Goal: Information Seeking & Learning: Learn about a topic

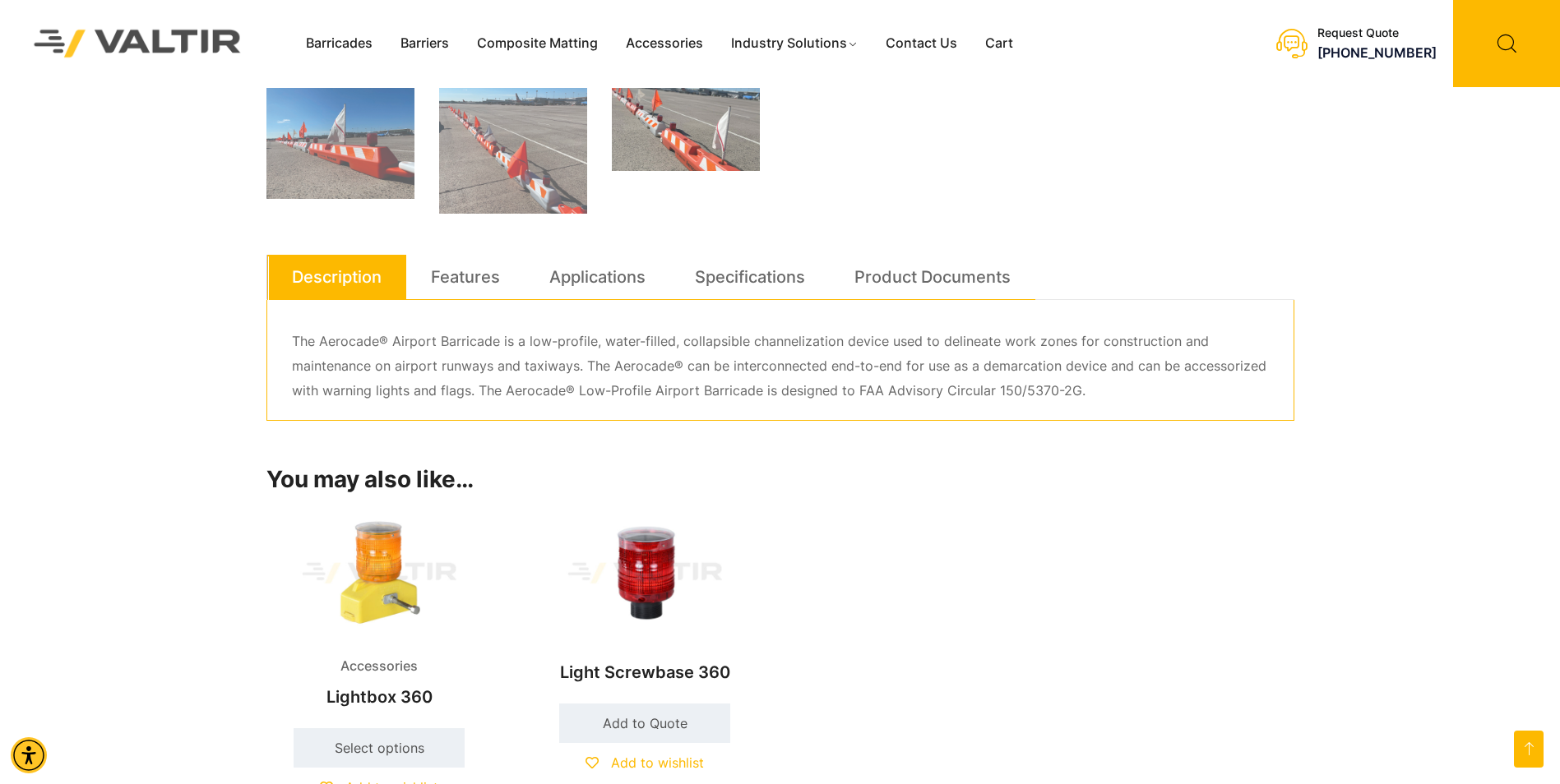
scroll to position [822, 0]
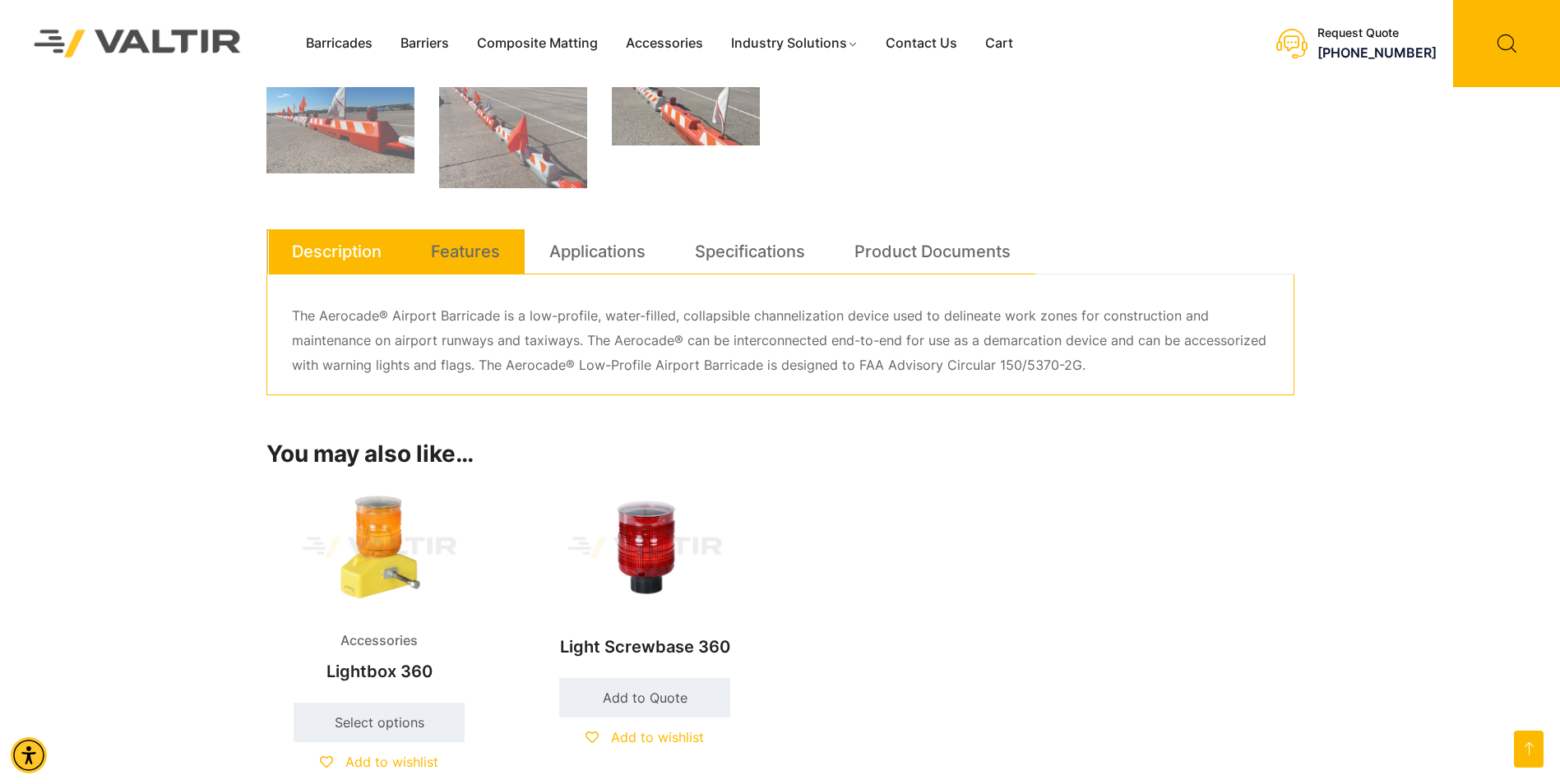
click at [513, 248] on li "Features" at bounding box center [465, 252] width 118 height 45
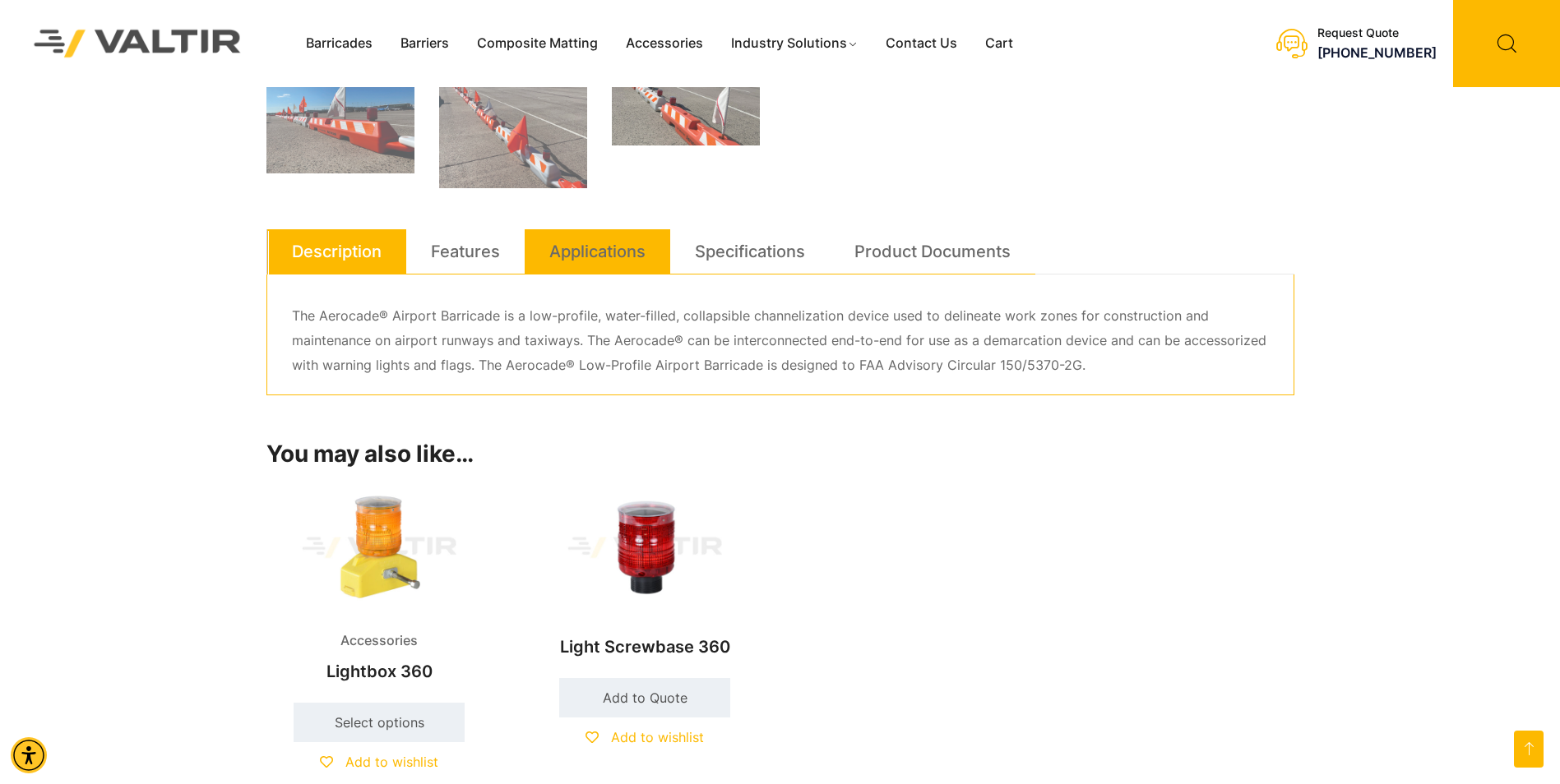
click at [616, 248] on link "Applications" at bounding box center [597, 252] width 97 height 45
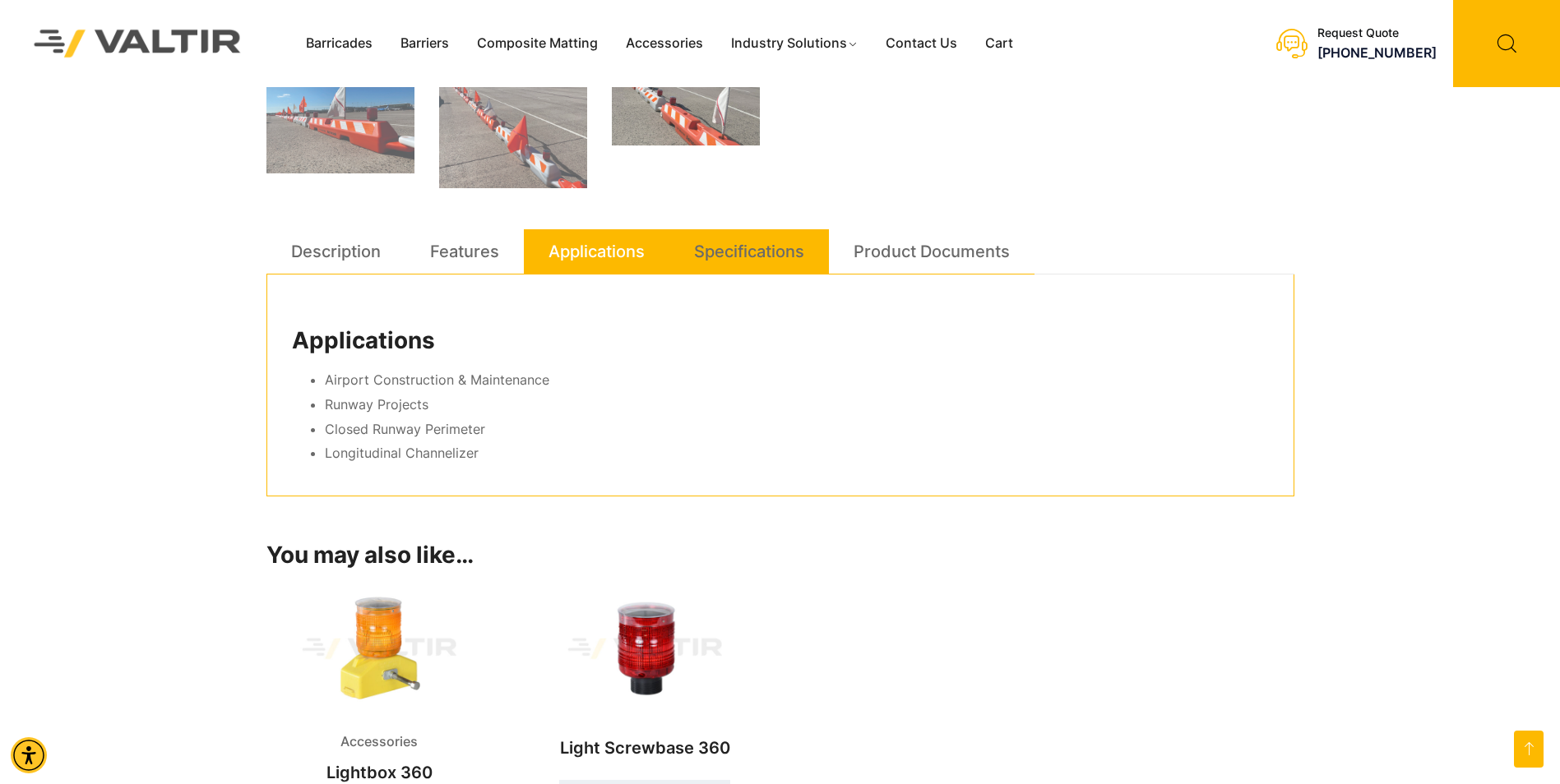
click at [776, 232] on link "Specifications" at bounding box center [749, 252] width 110 height 45
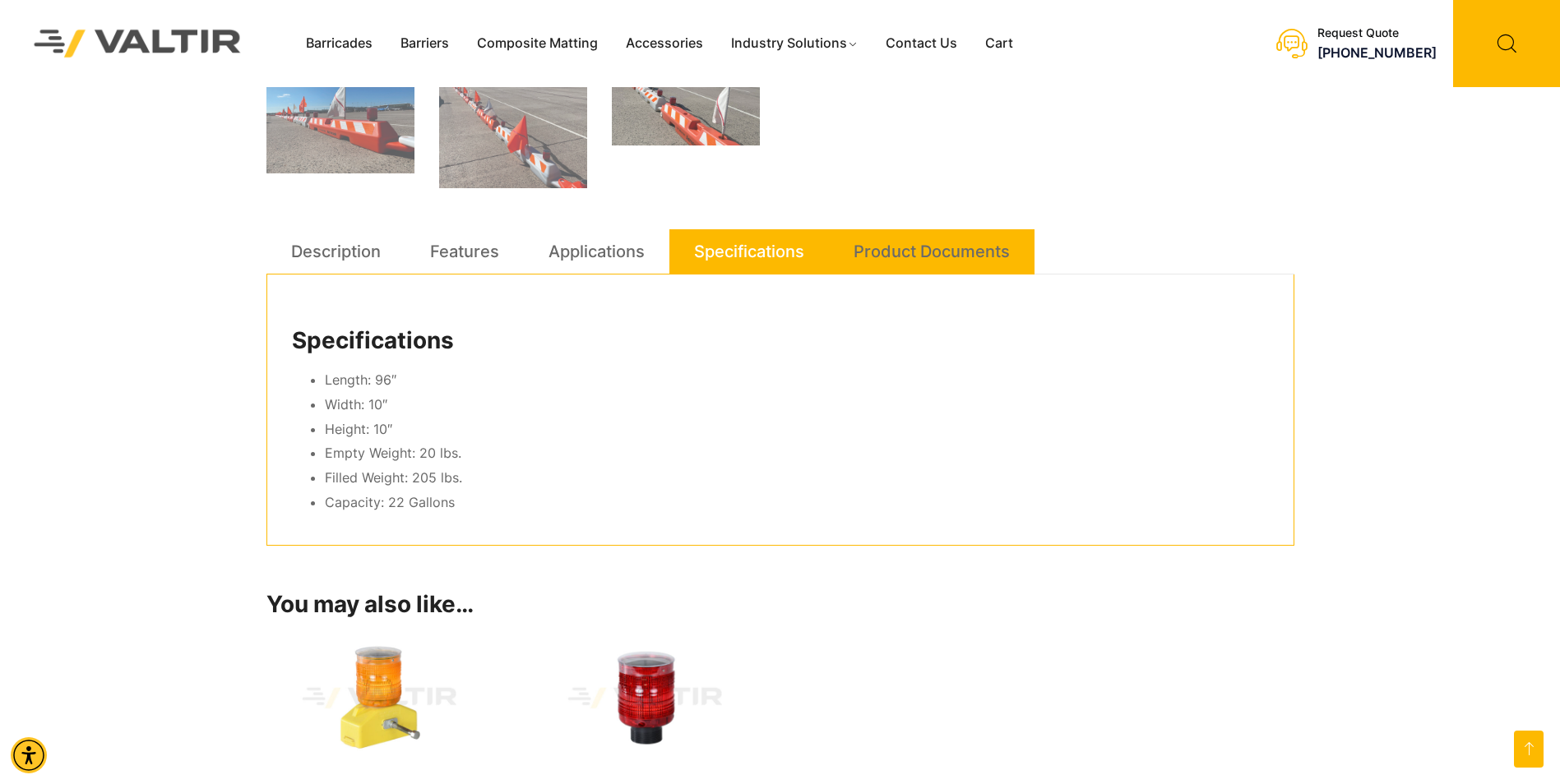
click at [877, 230] on link "Product Documents" at bounding box center [931, 252] width 156 height 45
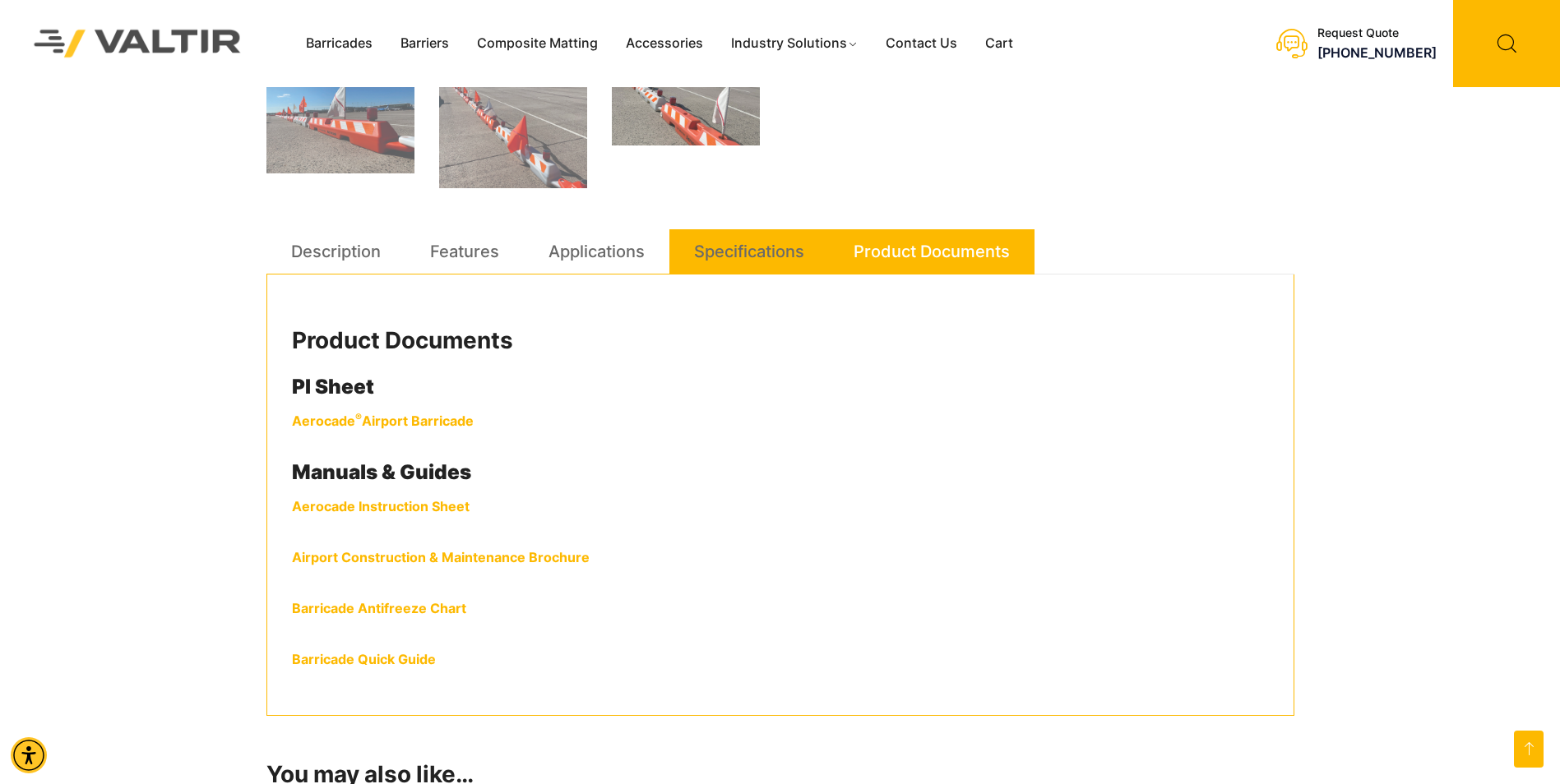
click at [759, 259] on link "Specifications" at bounding box center [749, 252] width 110 height 45
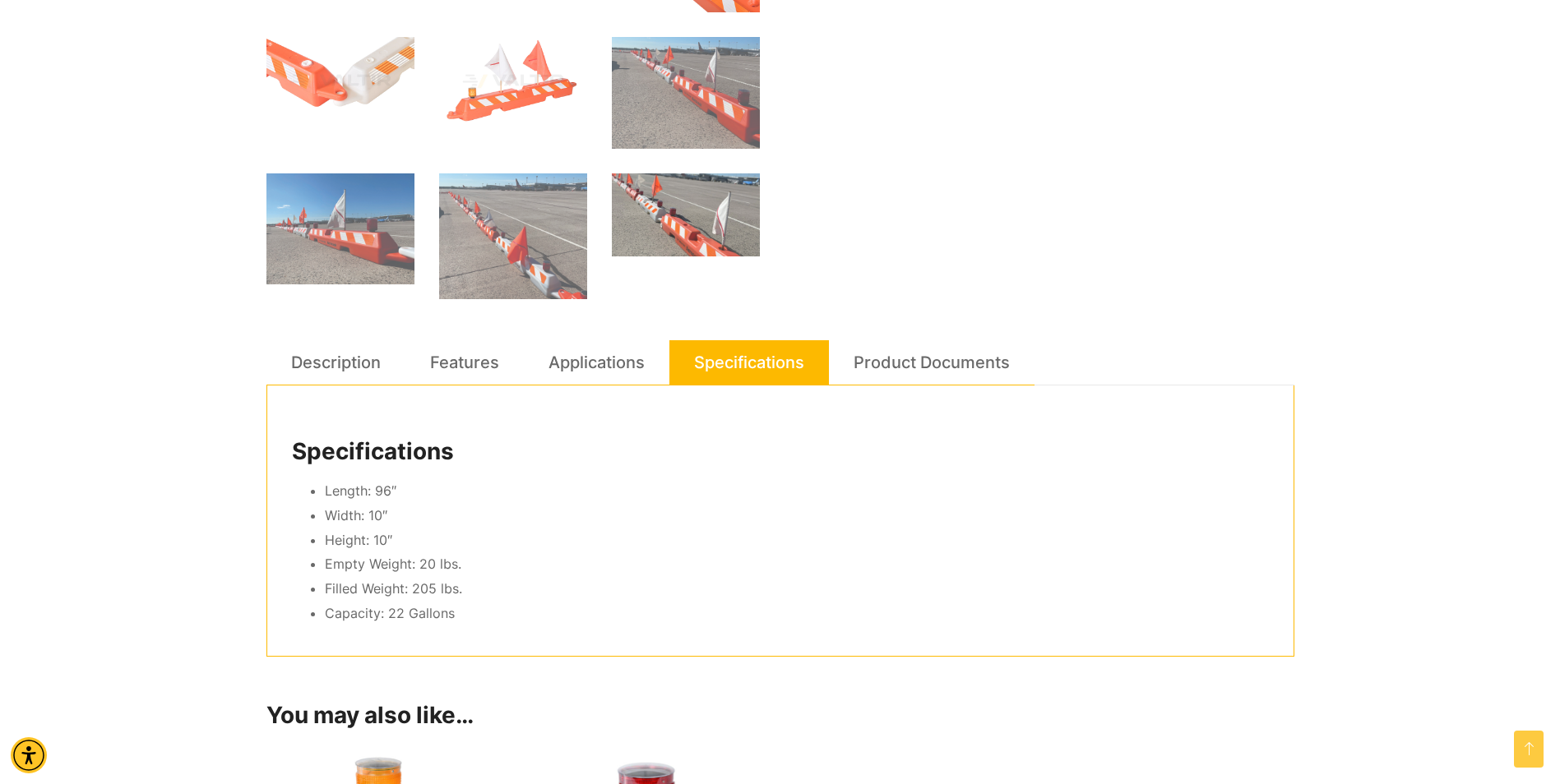
scroll to position [0, 0]
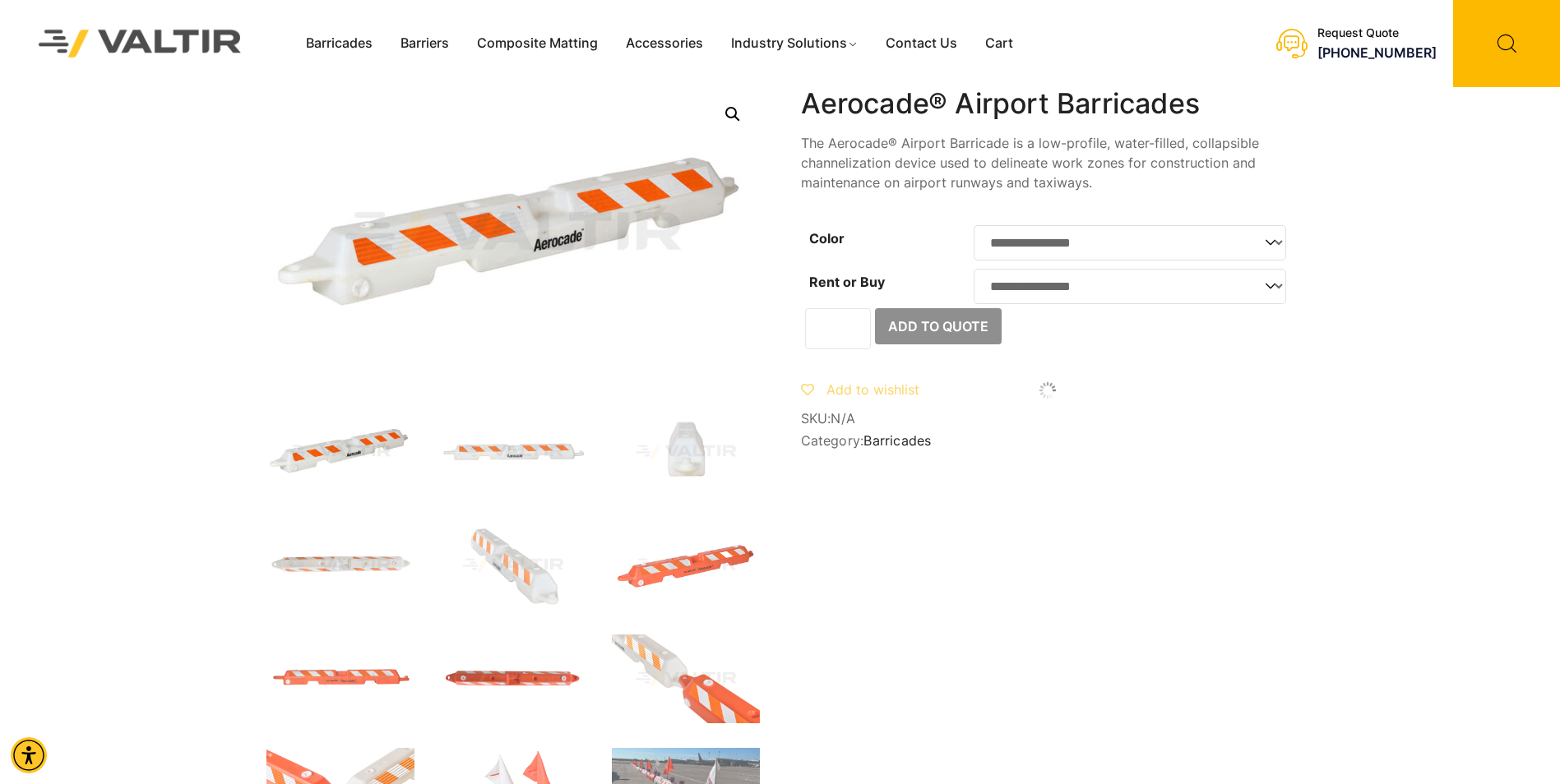
drag, startPoint x: 508, startPoint y: 712, endPoint x: 355, endPoint y: 491, distance: 268.8
